Goal: Task Accomplishment & Management: Use online tool/utility

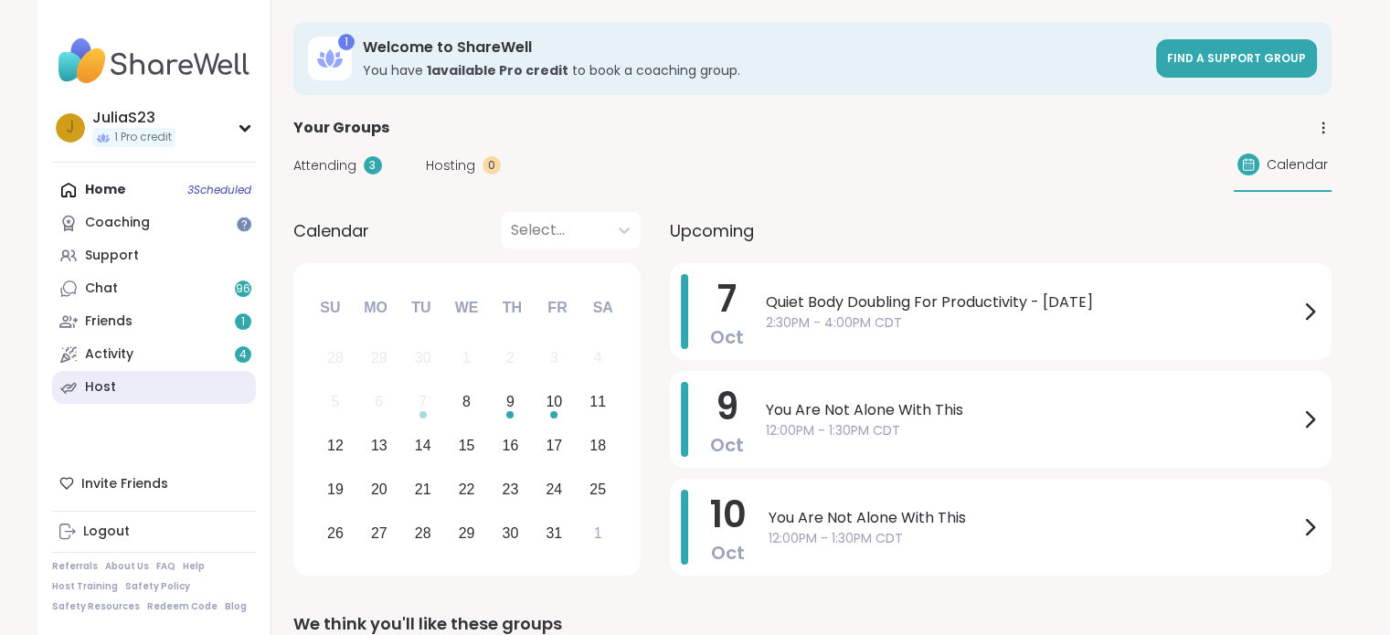
click at [96, 382] on div "Host" at bounding box center [100, 387] width 31 height 18
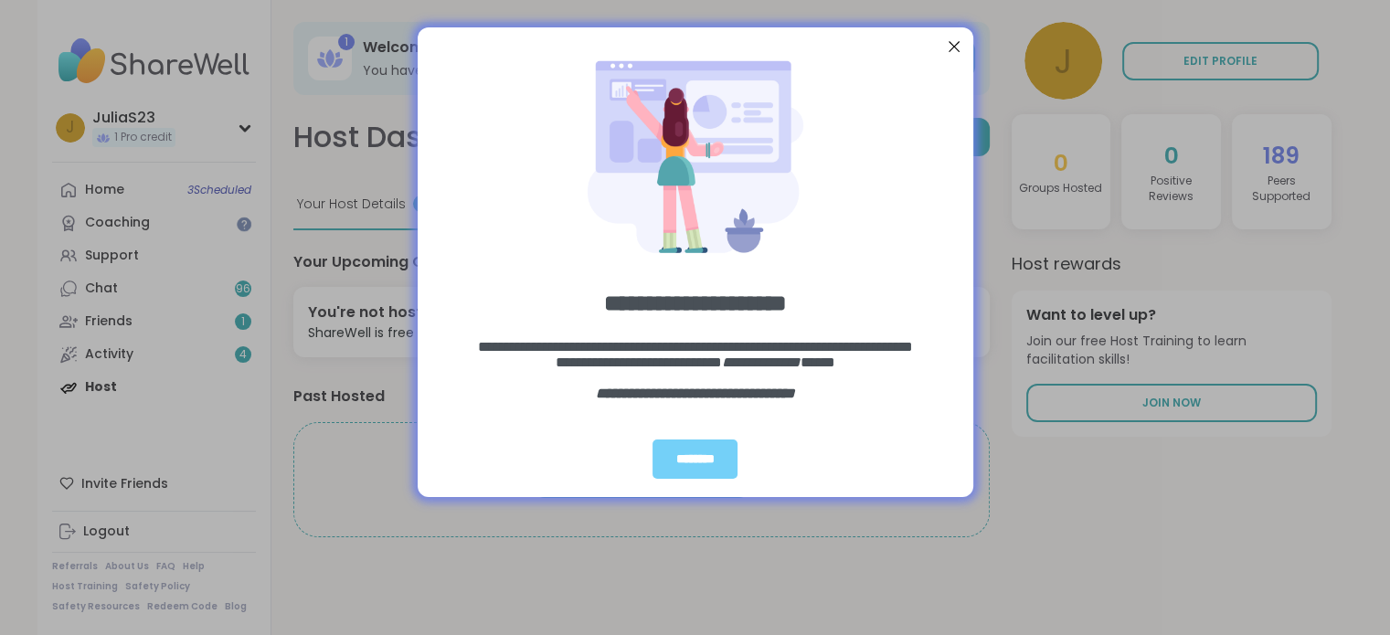
click at [955, 49] on div "Close Step" at bounding box center [954, 47] width 24 height 24
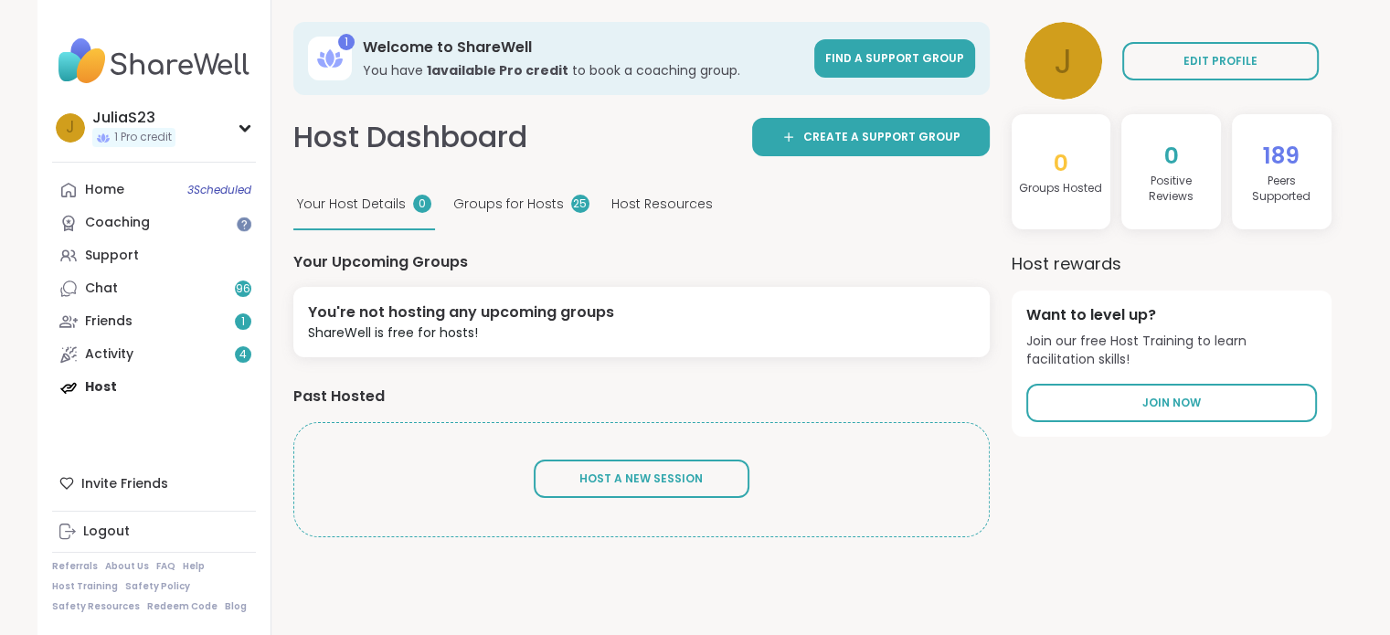
click at [634, 208] on span "Host Resources" at bounding box center [662, 204] width 101 height 19
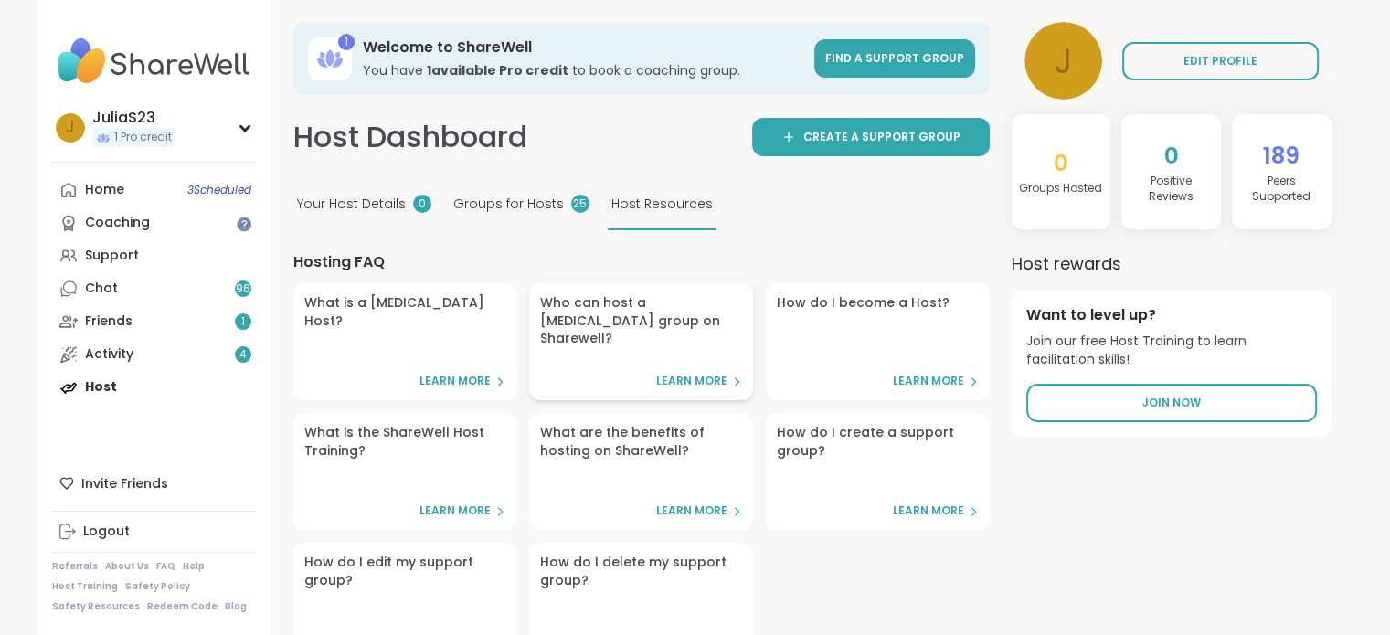
click at [691, 376] on span "Learn More" at bounding box center [691, 382] width 71 height 16
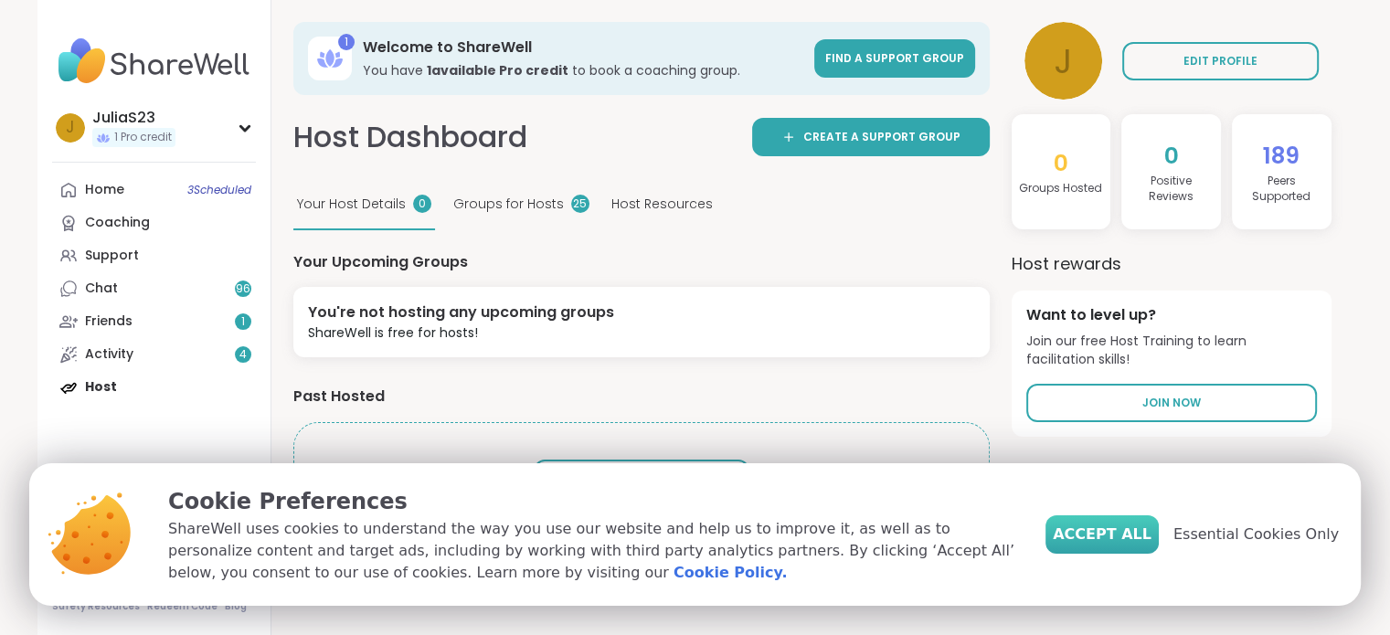
click at [1115, 540] on span "Accept All" at bounding box center [1102, 535] width 99 height 22
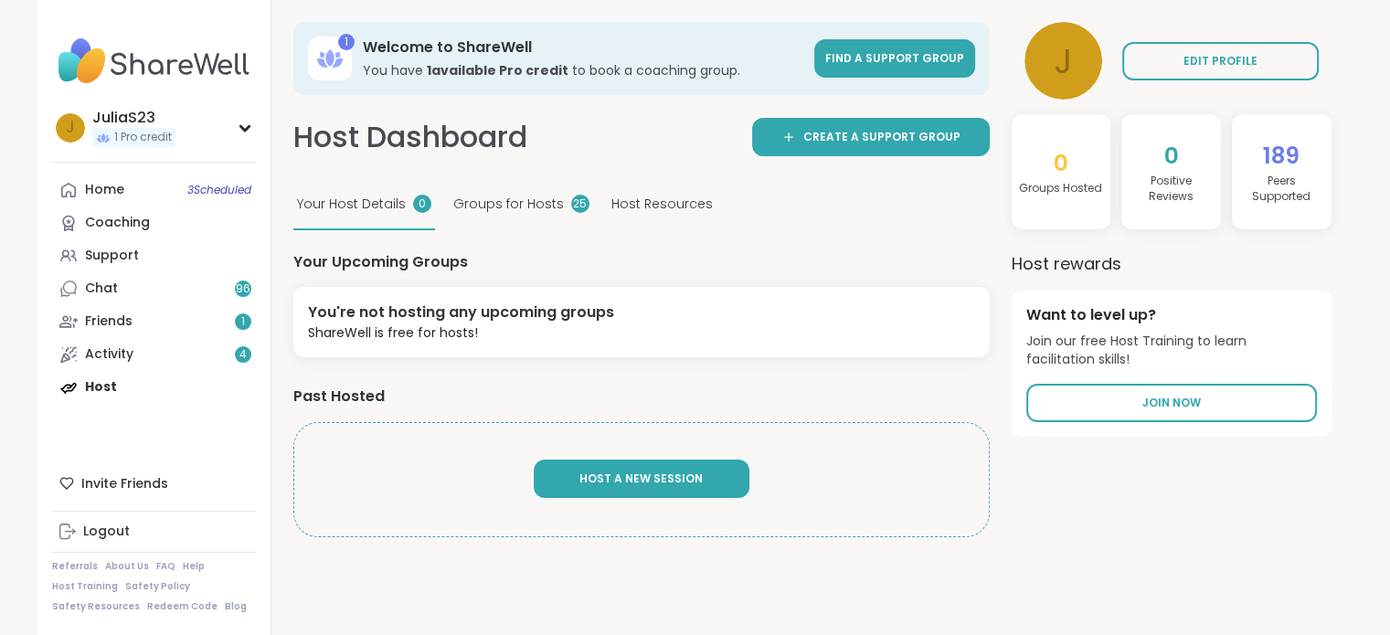
click at [639, 489] on button "Host A New Session" at bounding box center [642, 479] width 216 height 38
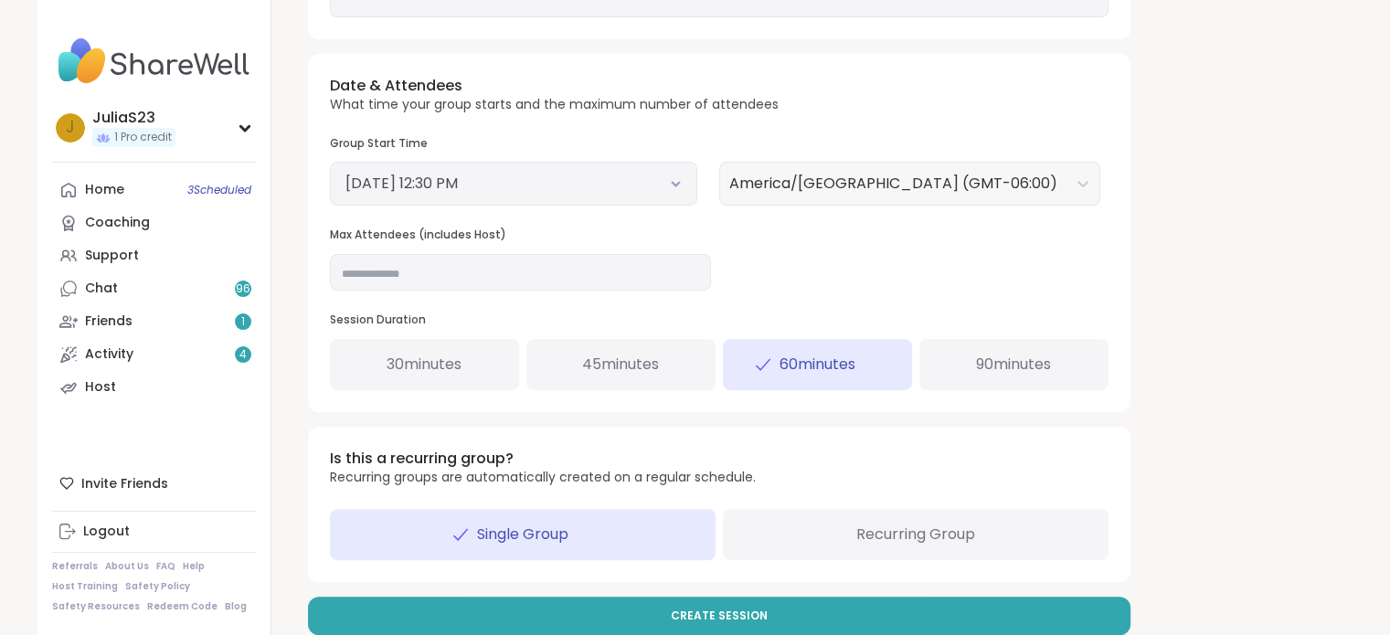
scroll to position [617, 0]
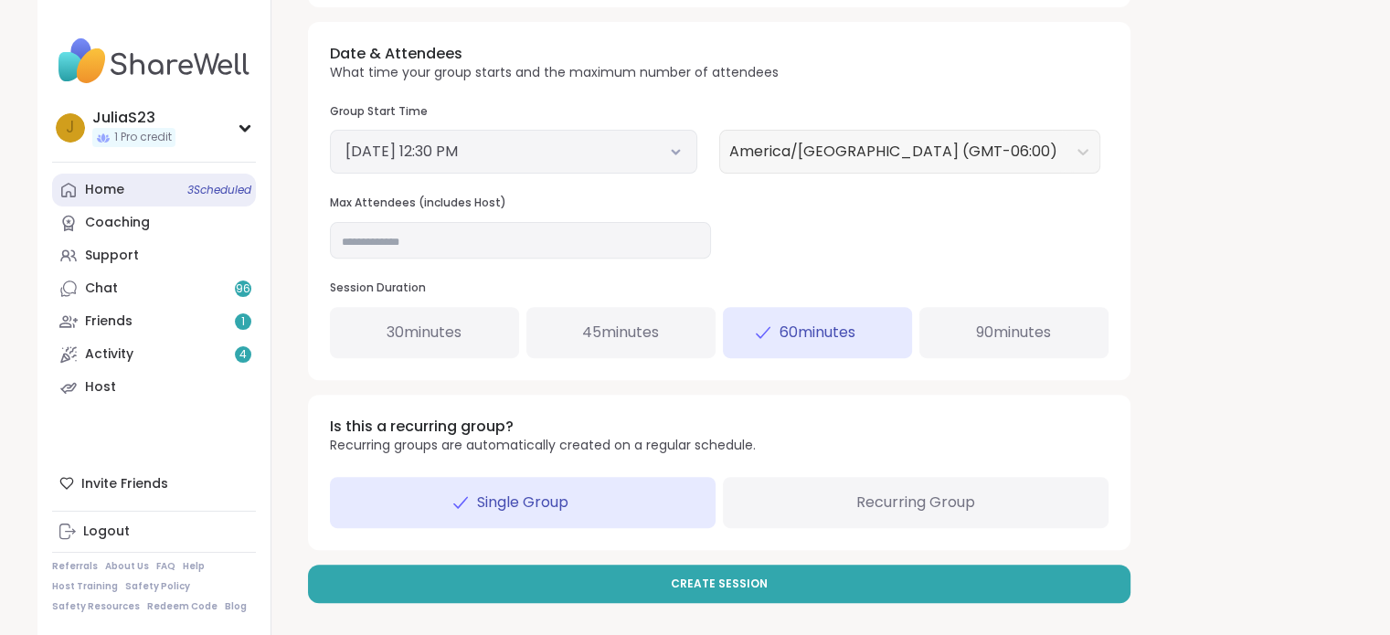
click at [173, 186] on link "Home 3 Scheduled" at bounding box center [154, 190] width 204 height 33
